Goal: Information Seeking & Learning: Learn about a topic

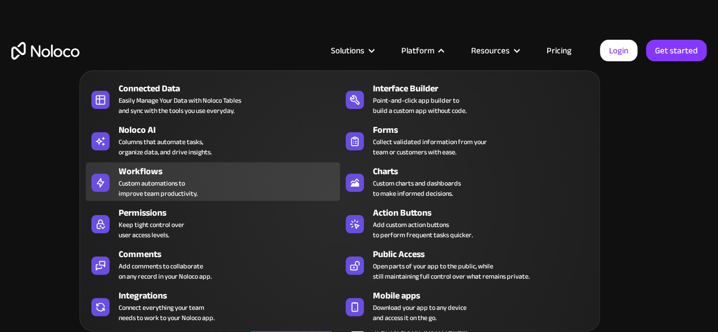
click at [205, 170] on div "Workflows" at bounding box center [232, 172] width 226 height 14
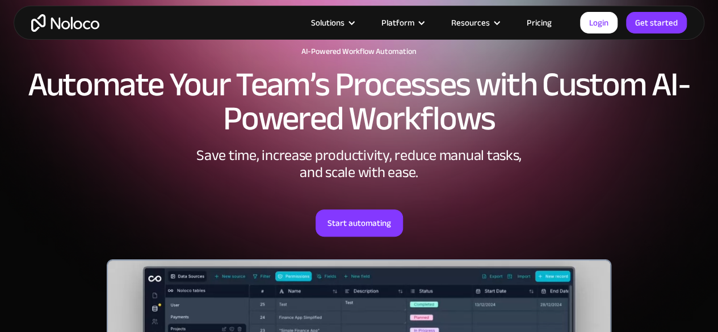
scroll to position [3, 0]
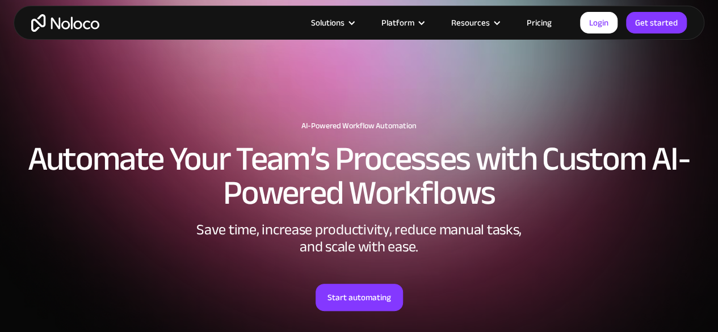
click at [538, 24] on link "Pricing" at bounding box center [538, 22] width 53 height 15
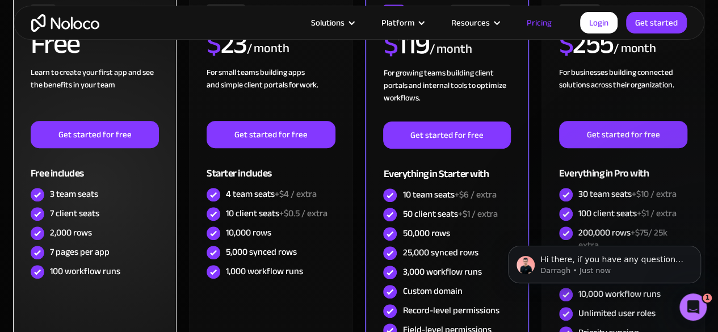
scroll to position [301, 0]
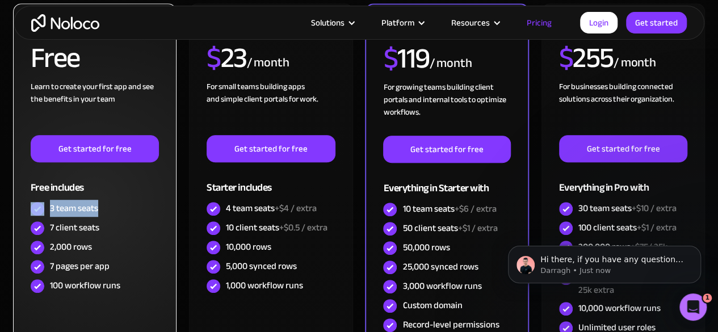
drag, startPoint x: 117, startPoint y: 205, endPoint x: 45, endPoint y: 203, distance: 71.5
click at [45, 203] on div "3 team seats" at bounding box center [95, 208] width 128 height 19
drag, startPoint x: 102, startPoint y: 229, endPoint x: 50, endPoint y: 228, distance: 51.6
click at [50, 228] on div "7 client seats" at bounding box center [95, 227] width 128 height 19
drag, startPoint x: 100, startPoint y: 247, endPoint x: 47, endPoint y: 241, distance: 53.6
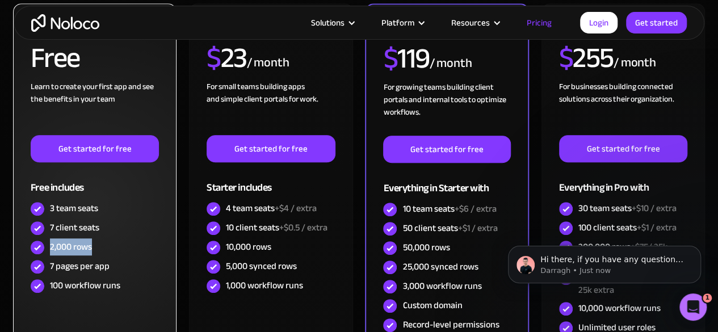
click at [47, 241] on div "2,000 rows" at bounding box center [95, 247] width 128 height 19
click at [98, 246] on div "2,000 rows" at bounding box center [95, 247] width 128 height 19
drag, startPoint x: 118, startPoint y: 267, endPoint x: 45, endPoint y: 260, distance: 72.9
click at [45, 260] on div "7 pages per app" at bounding box center [95, 266] width 128 height 19
click at [117, 273] on div "7 pages per app" at bounding box center [95, 266] width 128 height 19
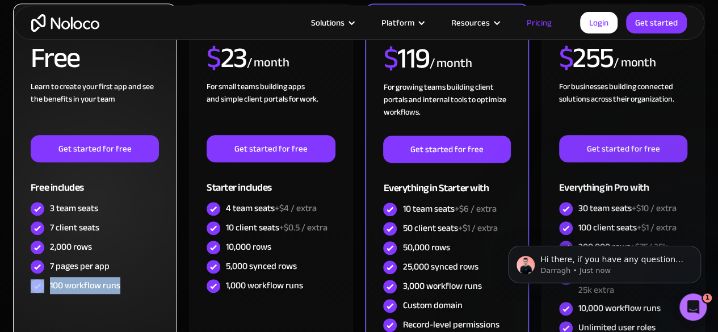
drag, startPoint x: 128, startPoint y: 282, endPoint x: 100, endPoint y: 280, distance: 27.3
click at [45, 280] on div "100 workflow runs" at bounding box center [95, 285] width 128 height 19
click at [126, 280] on div "100 workflow runs" at bounding box center [95, 285] width 128 height 19
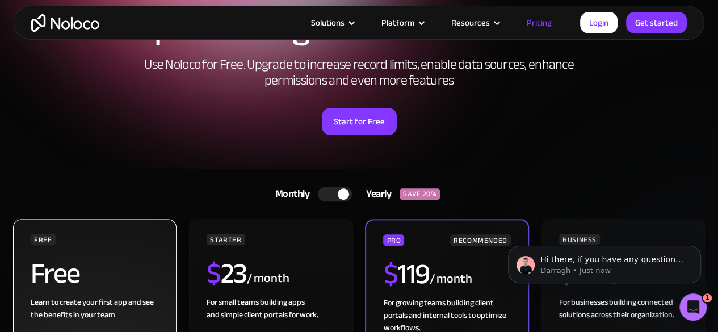
scroll to position [0, 0]
